Goal: Use online tool/utility: Utilize a website feature to perform a specific function

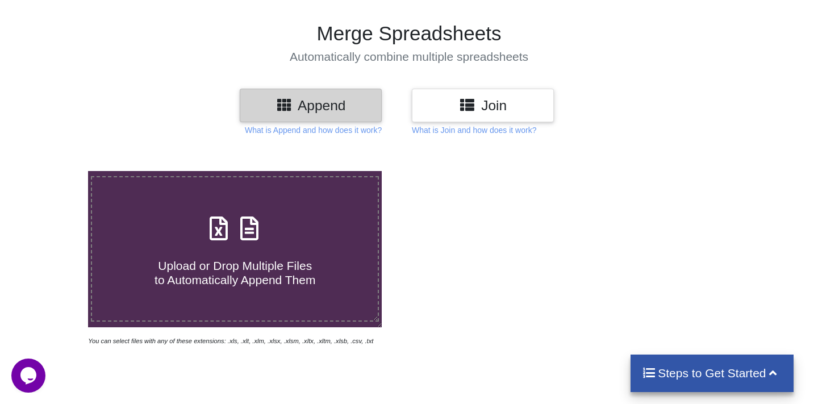
scroll to position [66, 0]
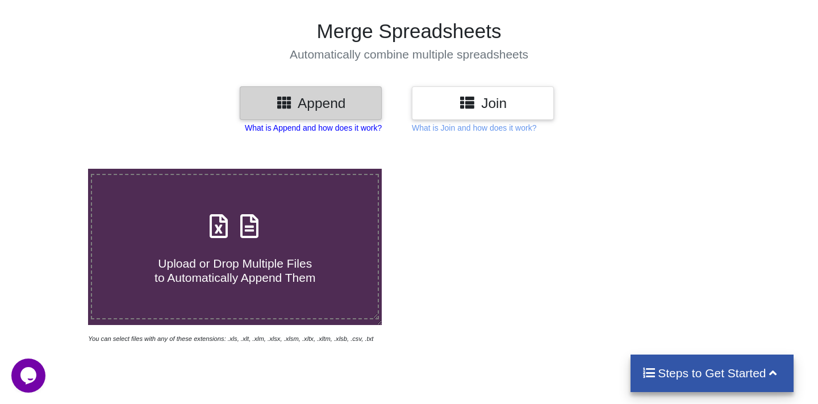
click at [325, 130] on p "What is Append and how does it work?" at bounding box center [313, 127] width 137 height 11
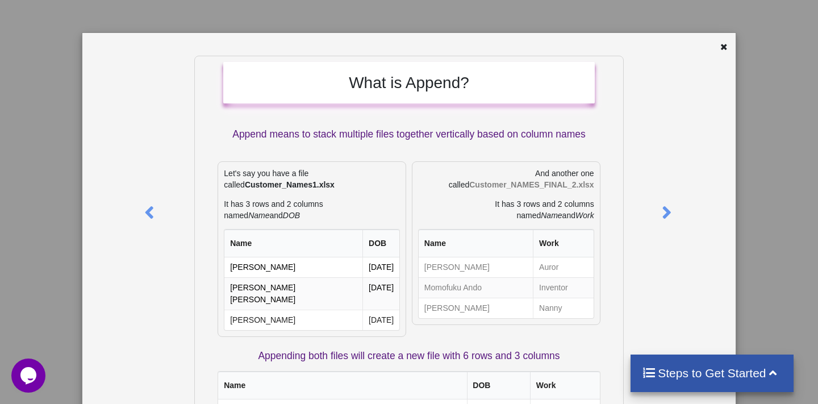
scroll to position [0, 0]
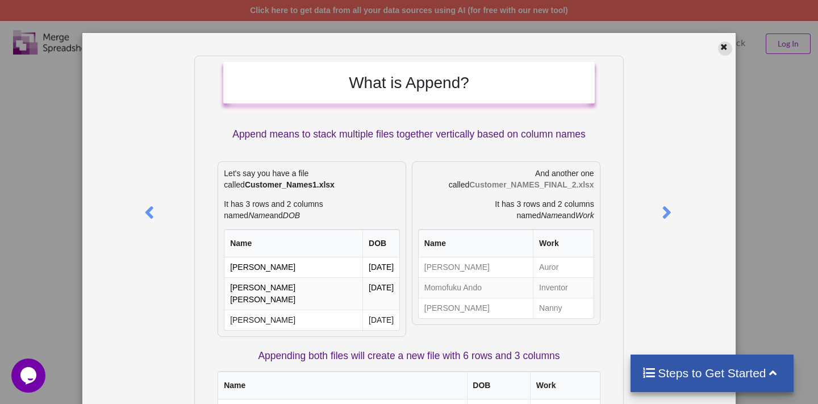
click at [720, 41] on icon at bounding box center [725, 45] width 10 height 8
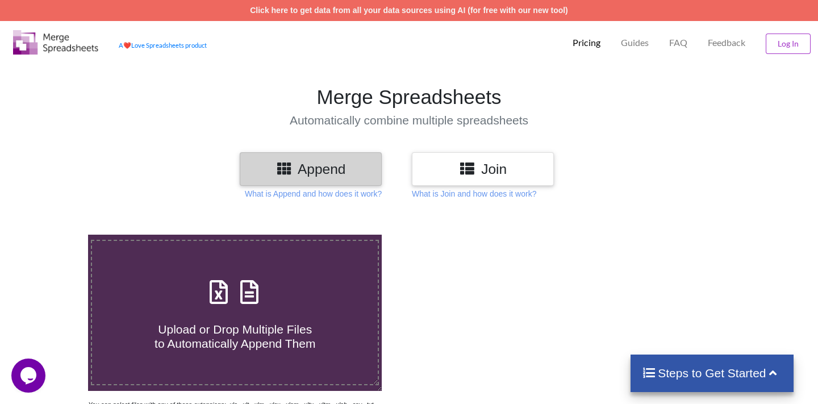
click at [465, 174] on icon at bounding box center [467, 168] width 16 height 14
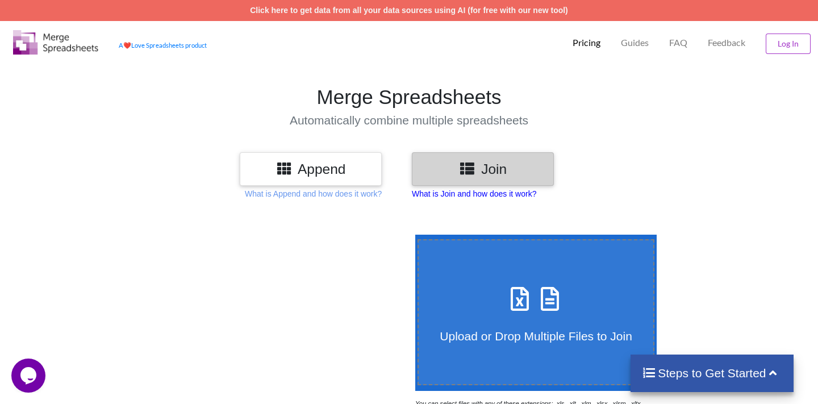
click at [460, 197] on p "What is Join and how does it work?" at bounding box center [474, 193] width 124 height 11
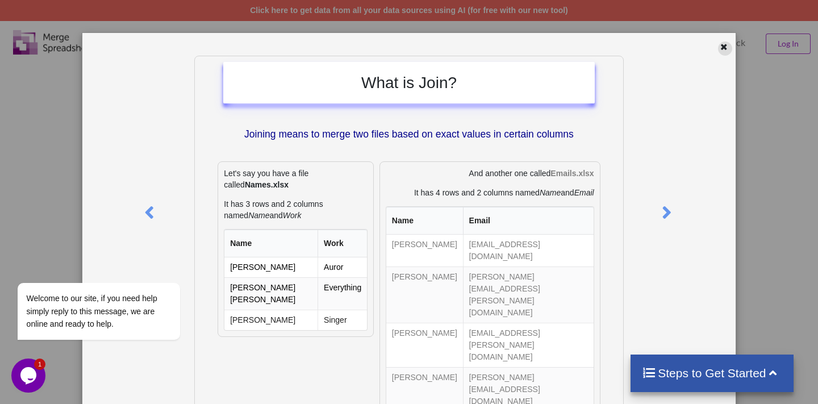
click at [720, 45] on icon at bounding box center [725, 45] width 10 height 8
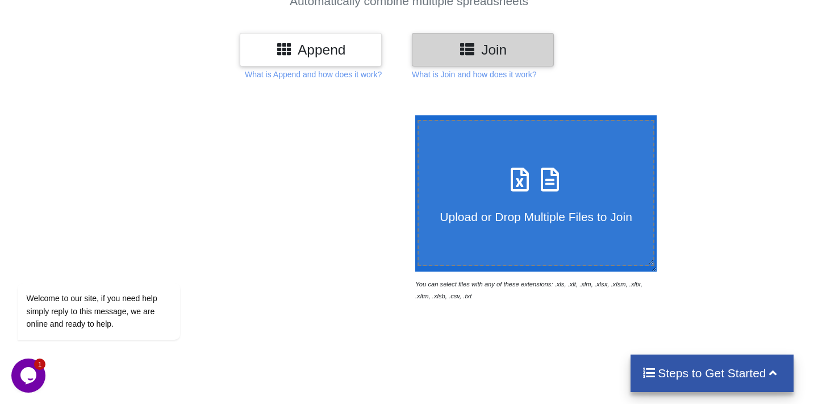
scroll to position [131, 0]
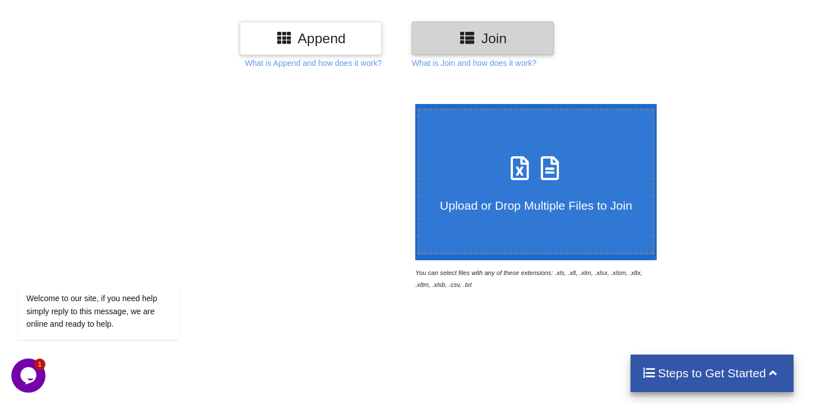
click at [531, 192] on h4 "Upload or Drop Multiple Files to Join" at bounding box center [536, 198] width 235 height 28
click at [413, 104] on input "Upload or Drop Multiple Files to Join" at bounding box center [413, 104] width 0 height 0
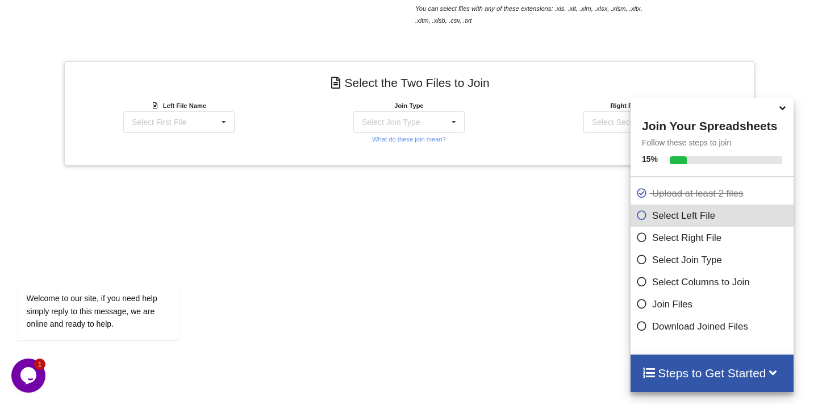
scroll to position [386, 0]
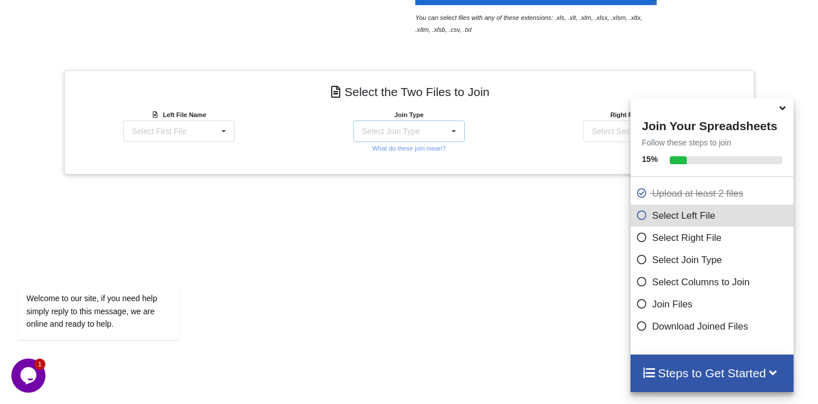
click at [400, 131] on div "Select Join Type" at bounding box center [391, 131] width 58 height 8
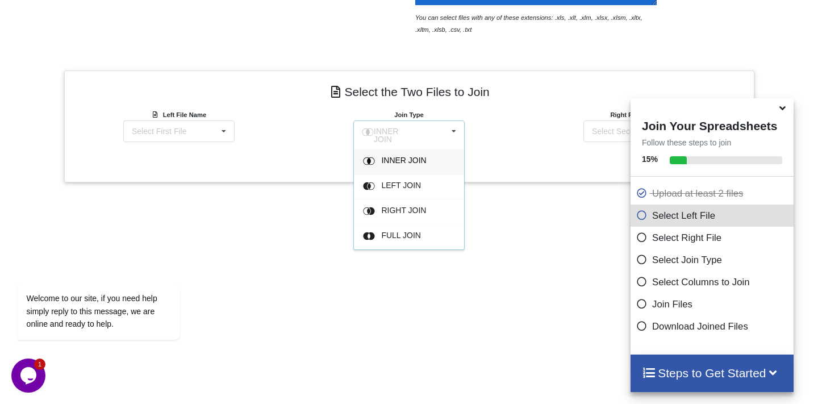
click at [404, 156] on span "INNER JOIN" at bounding box center [403, 160] width 45 height 9
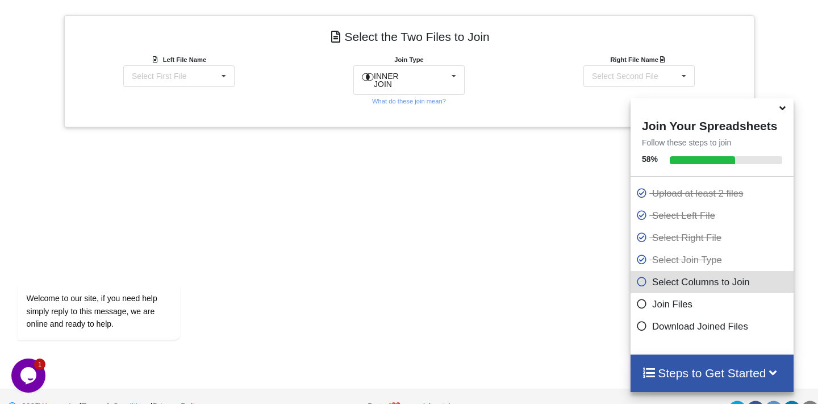
scroll to position [446, 0]
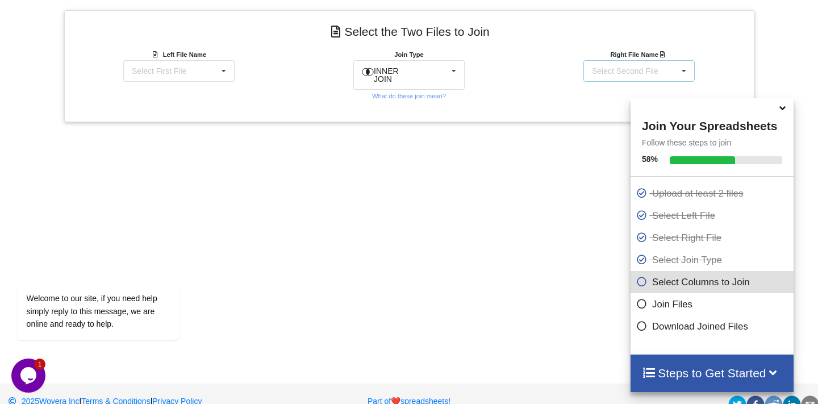
click at [621, 70] on div "Select Second File" at bounding box center [625, 71] width 66 height 8
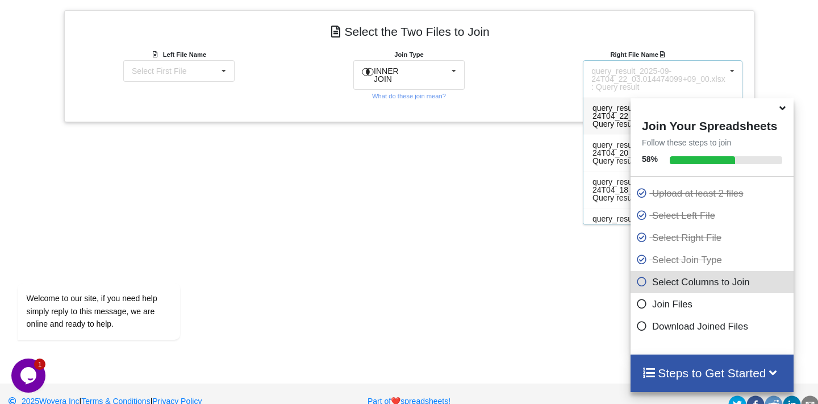
scroll to position [464, 0]
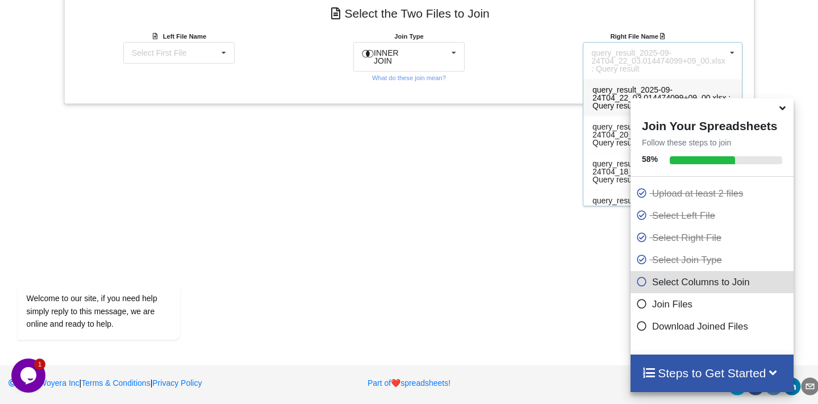
click at [605, 95] on span "query_result_2025-09-24T04_22_03.014474099+09_00.xlsx : Query result" at bounding box center [662, 97] width 138 height 25
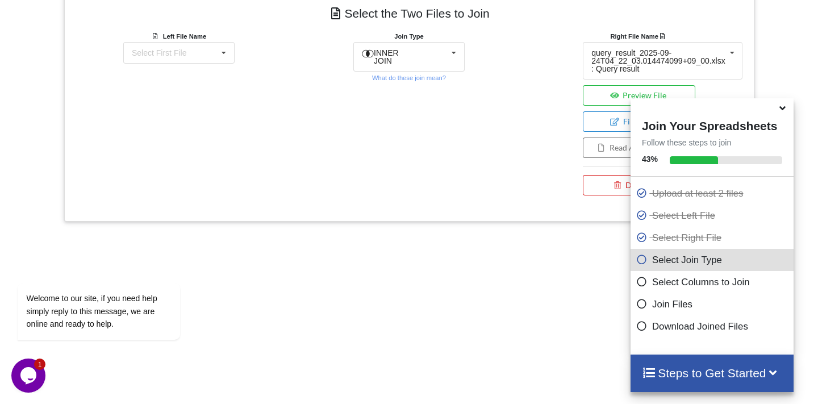
click at [788, 111] on icon at bounding box center [784, 106] width 12 height 10
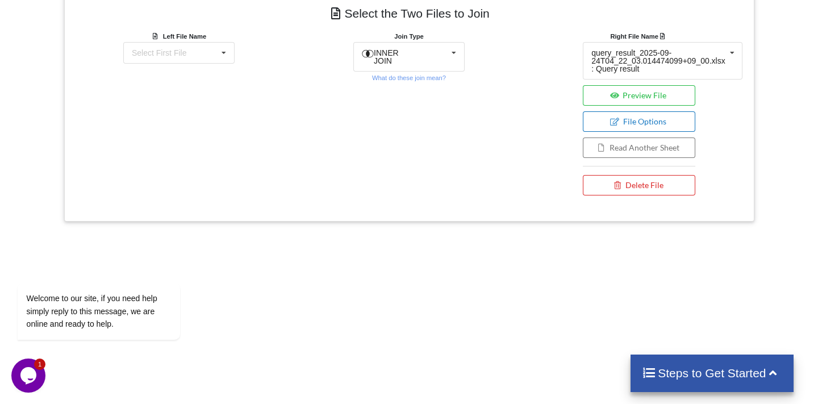
click at [647, 120] on button "File Options" at bounding box center [639, 121] width 113 height 20
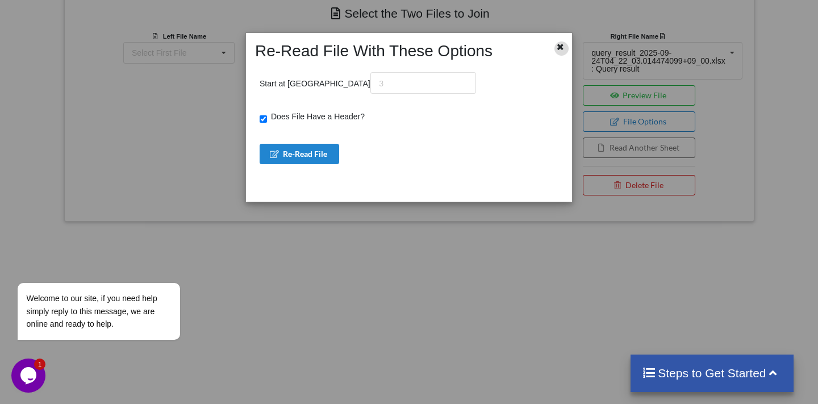
click at [558, 44] on icon at bounding box center [561, 45] width 10 height 8
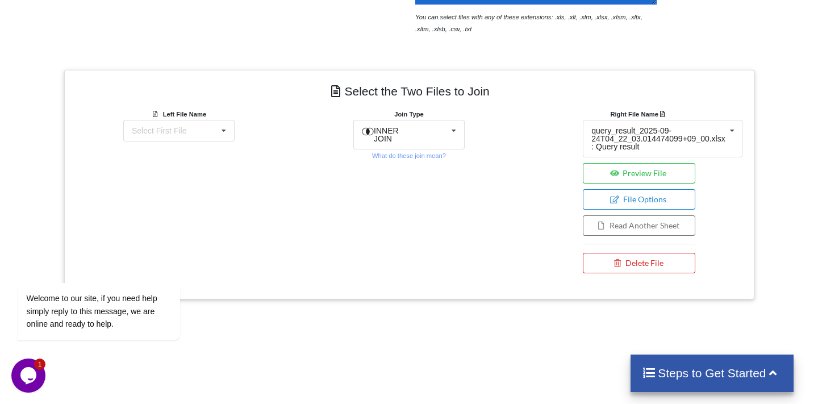
scroll to position [389, 0]
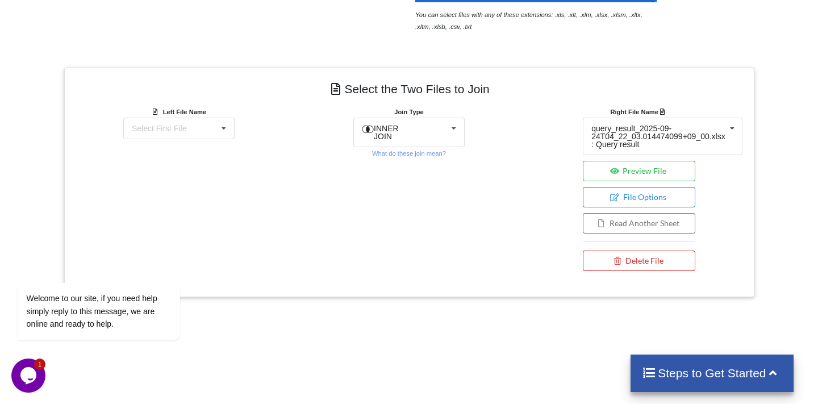
click at [727, 369] on h4 "Steps to Get Started" at bounding box center [712, 373] width 140 height 14
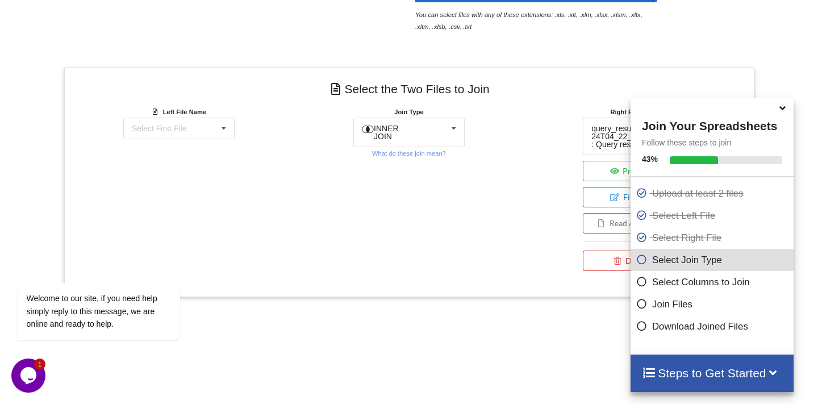
click at [464, 228] on div "Join Type INNER JOIN INNER JOIN LEFT JOIN RIGHT JOIN FULL JOIN What do these jo…" at bounding box center [409, 191] width 230 height 171
click at [192, 132] on div "Select First File query_result_2025-09-24T04_22_03.014474099+09_00.xlsx : Query…" at bounding box center [178, 129] width 111 height 22
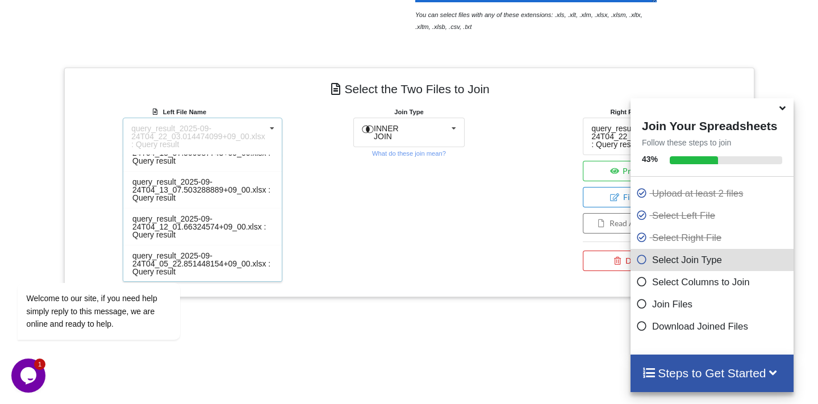
scroll to position [0, 0]
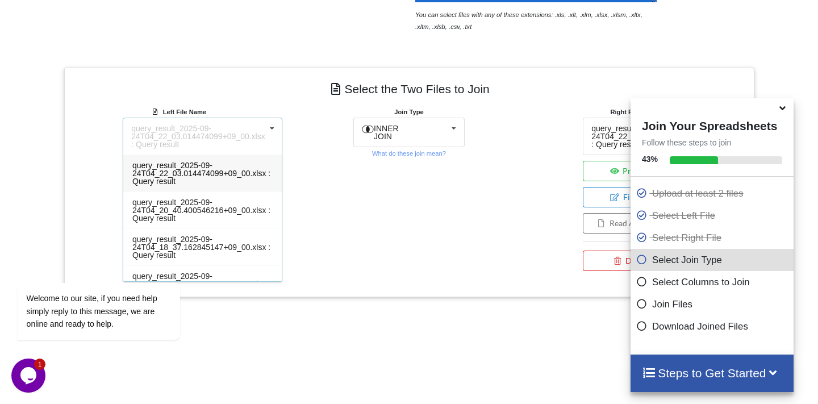
click at [203, 165] on span "query_result_2025-09-24T04_22_03.014474099+09_00.xlsx : Query result" at bounding box center [201, 173] width 138 height 25
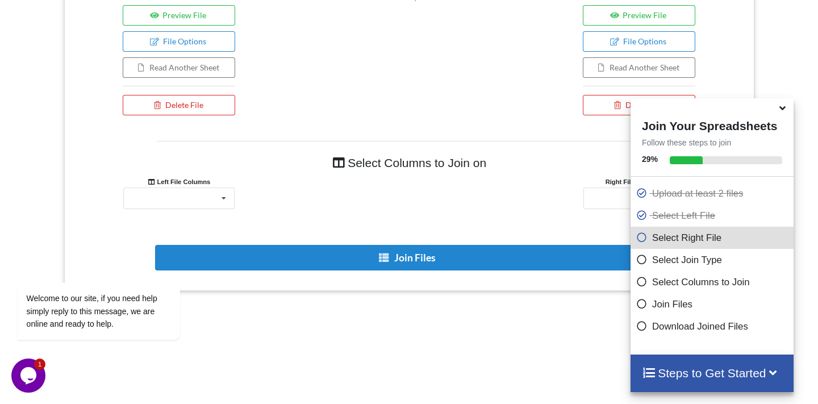
scroll to position [584, 0]
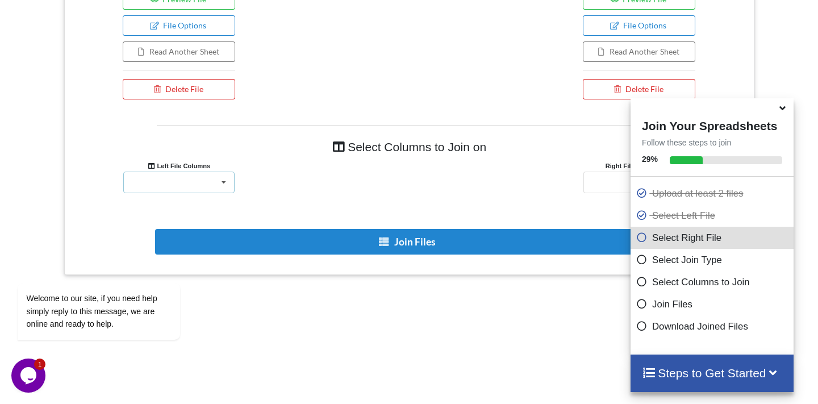
click at [206, 183] on div "phone_number status id_customer" at bounding box center [178, 183] width 111 height 22
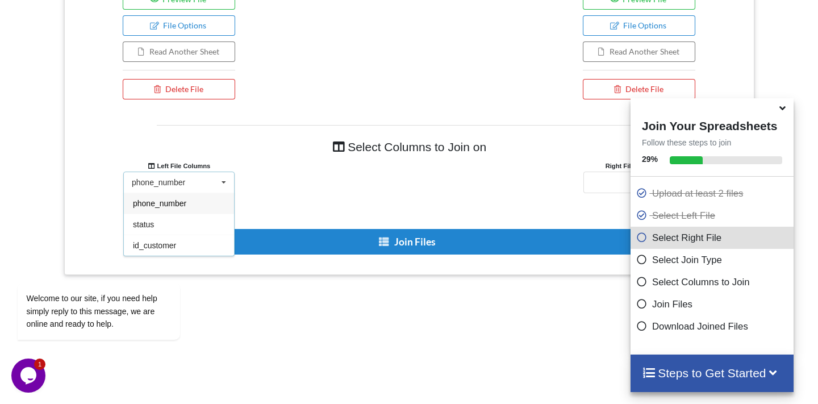
click at [171, 200] on span "phone_number" at bounding box center [159, 203] width 53 height 9
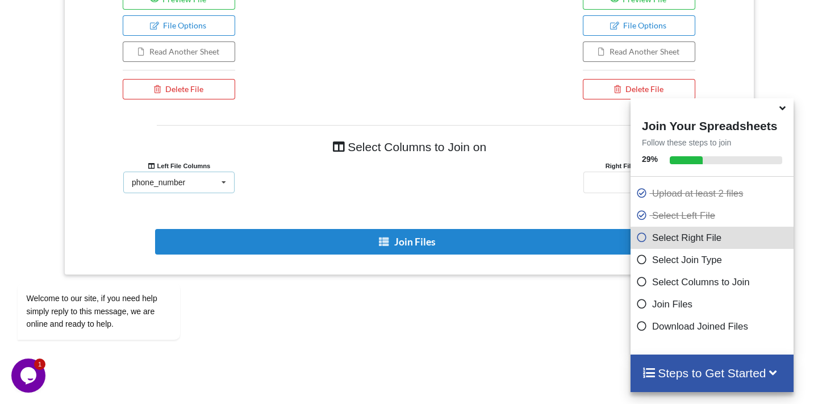
click at [202, 185] on div "phone_number phone_number status id_customer" at bounding box center [178, 183] width 111 height 22
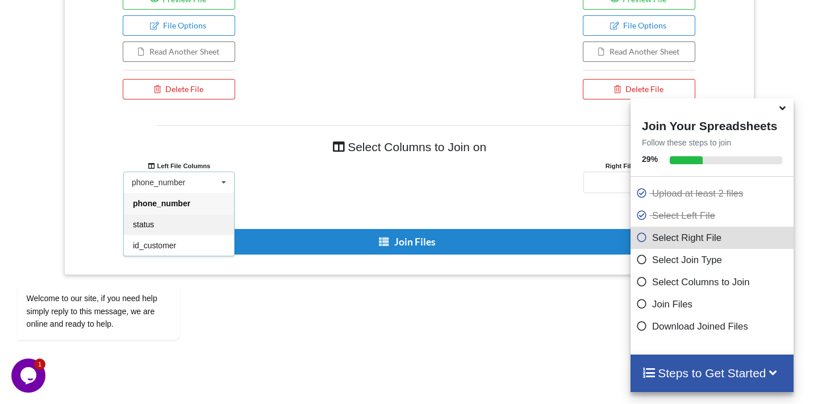
click at [171, 217] on div "status" at bounding box center [179, 224] width 110 height 21
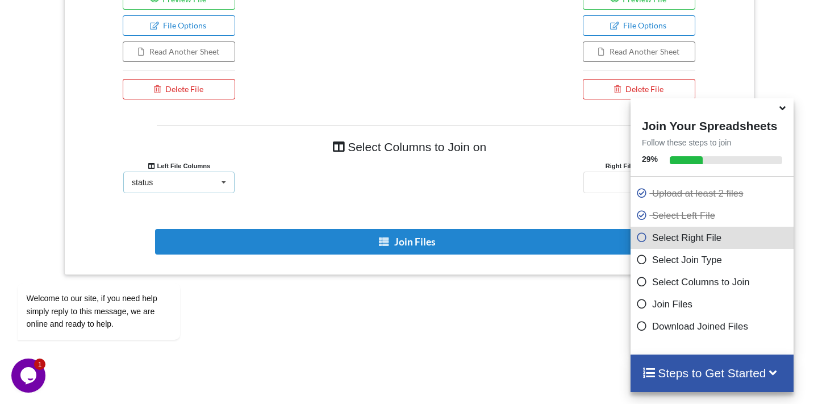
click at [188, 188] on div "status phone_number status id_customer" at bounding box center [178, 183] width 111 height 22
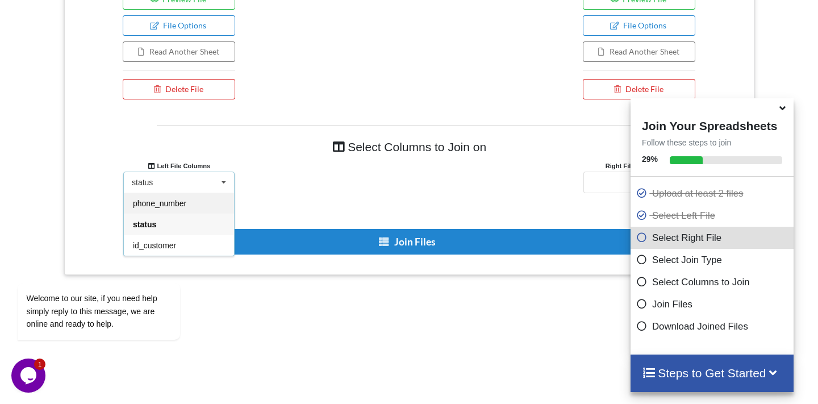
click at [174, 193] on div "phone_number" at bounding box center [179, 203] width 110 height 21
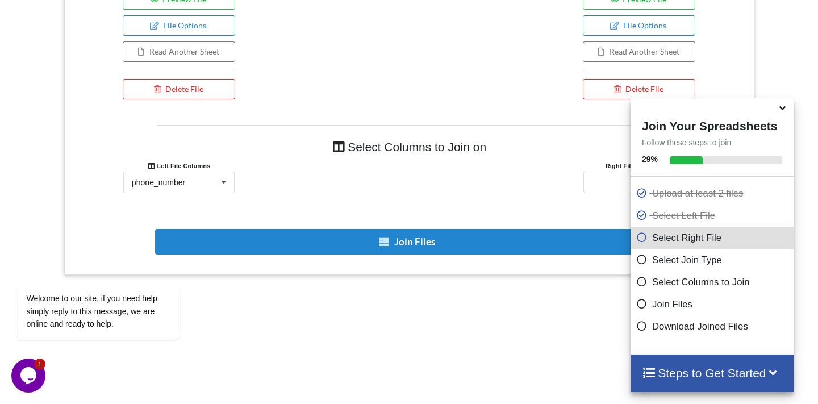
click at [327, 182] on div at bounding box center [409, 183] width 230 height 22
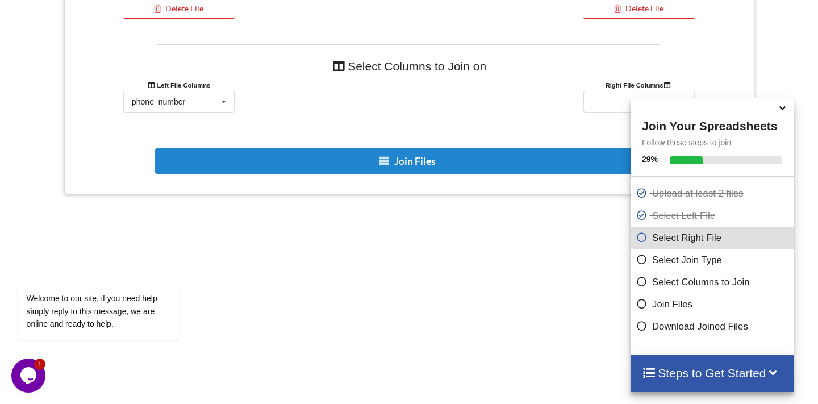
scroll to position [689, 0]
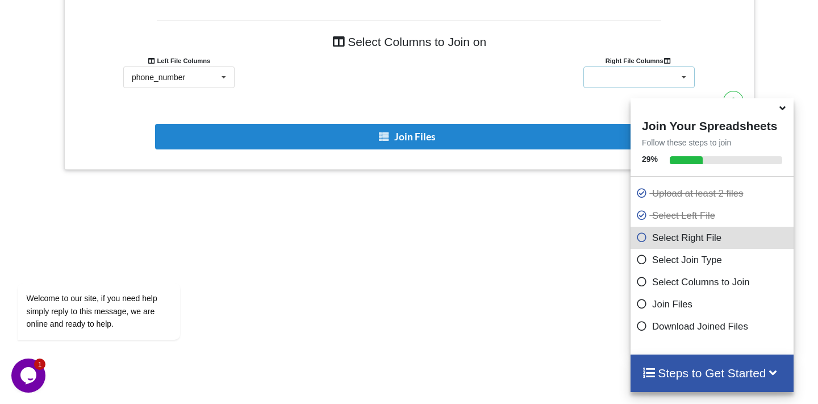
click at [599, 80] on div "phone_number status id_customer" at bounding box center [639, 77] width 111 height 22
click at [596, 95] on span "phone_number" at bounding box center [619, 98] width 53 height 9
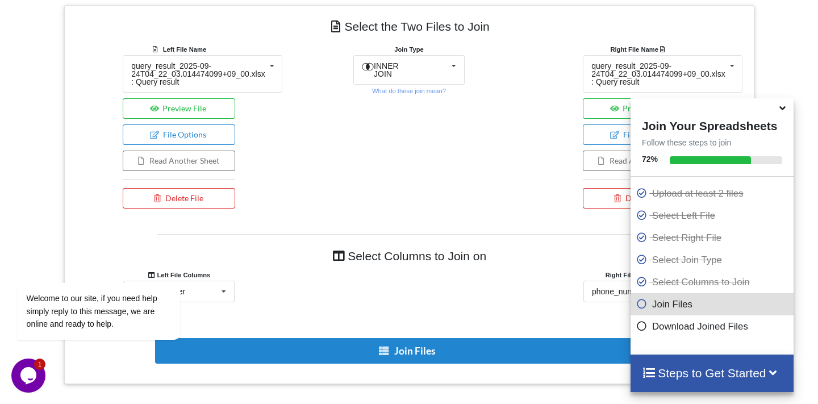
scroll to position [448, 0]
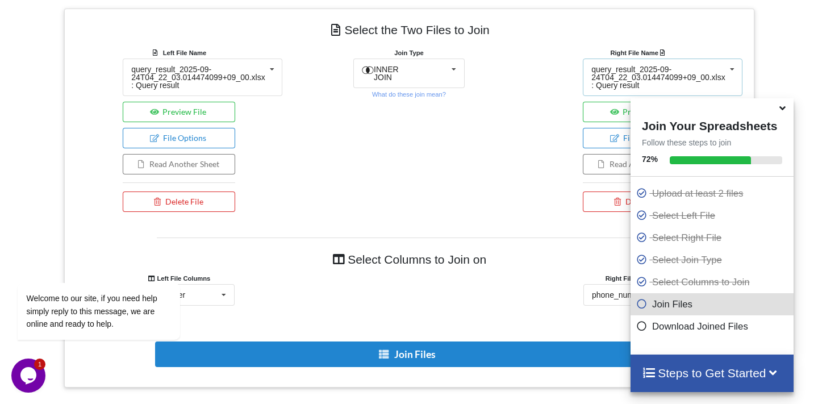
click at [604, 69] on div "query_result_2025-09-24T04_22_03.014474099+09_00.xlsx : Query result" at bounding box center [659, 77] width 134 height 24
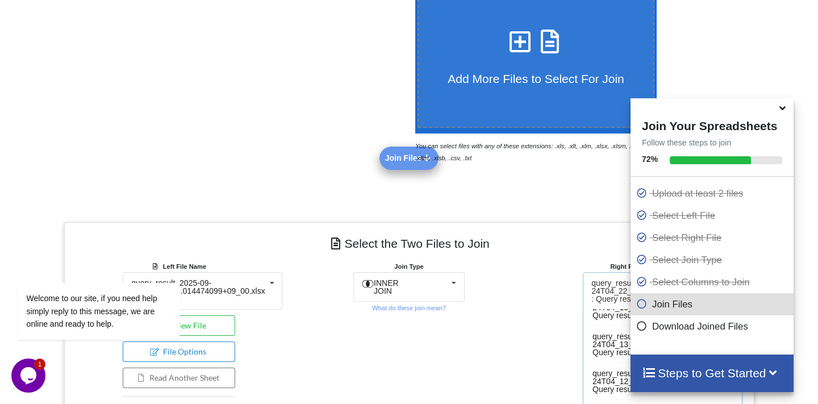
scroll to position [0, 0]
